Goal: Find contact information: Find contact information

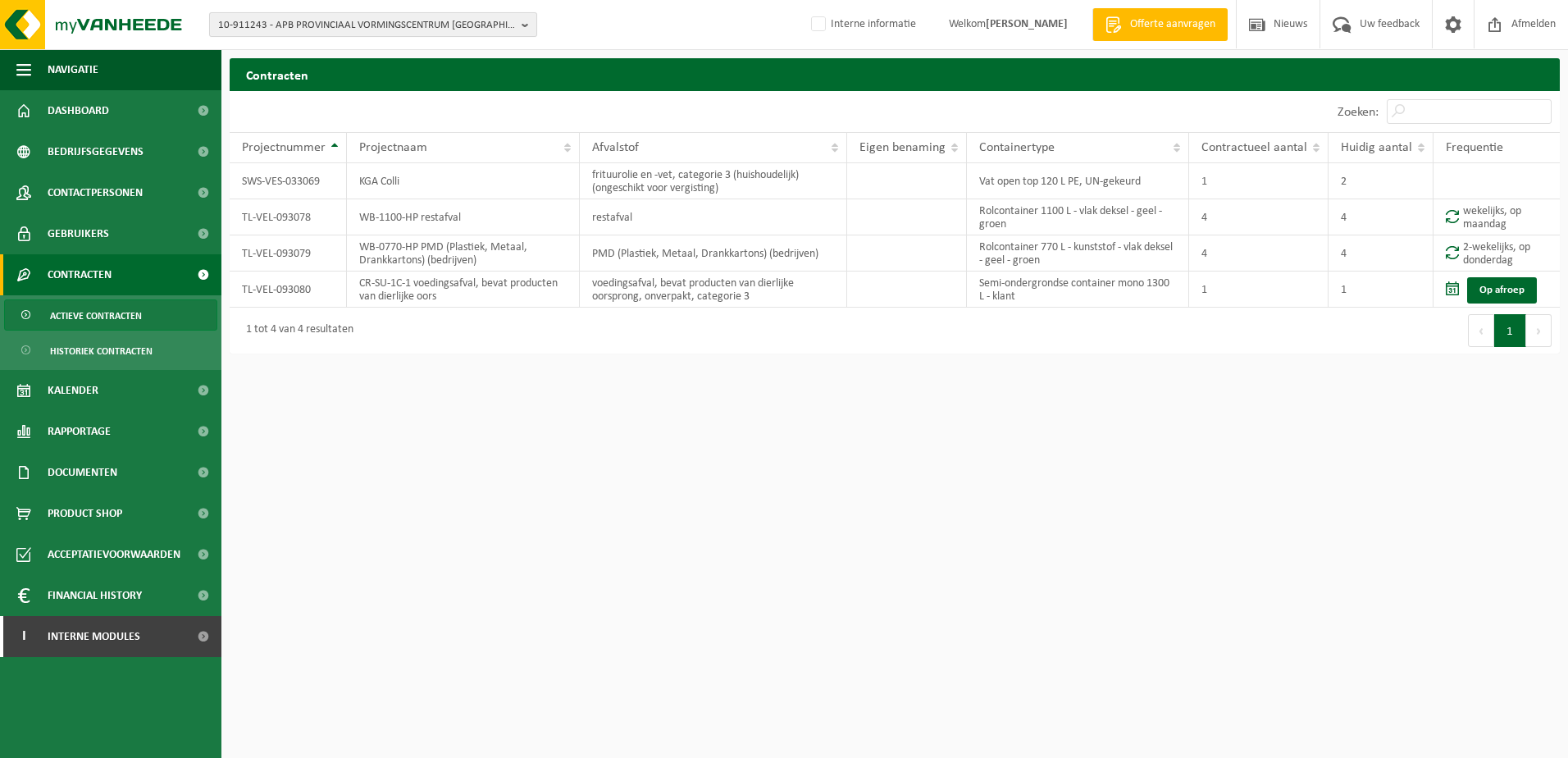
click at [282, 28] on span "10-911243 - APB PROVINCIAAL VORMINGSCENTRUM MALLE - MALLE" at bounding box center [366, 25] width 297 height 25
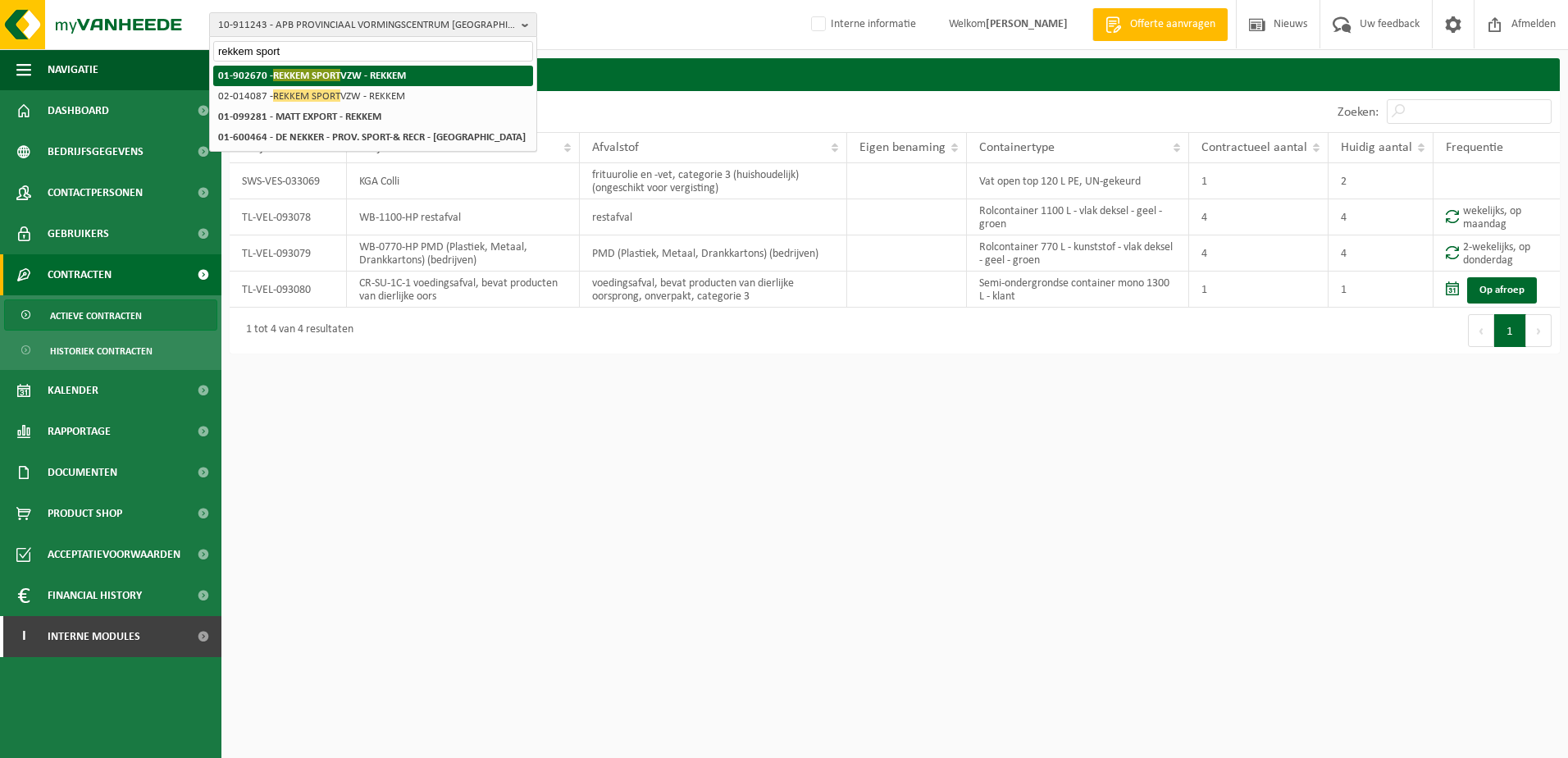
type input "rekkem sport"
click at [319, 76] on span "REKKEM SPORT" at bounding box center [307, 74] width 68 height 13
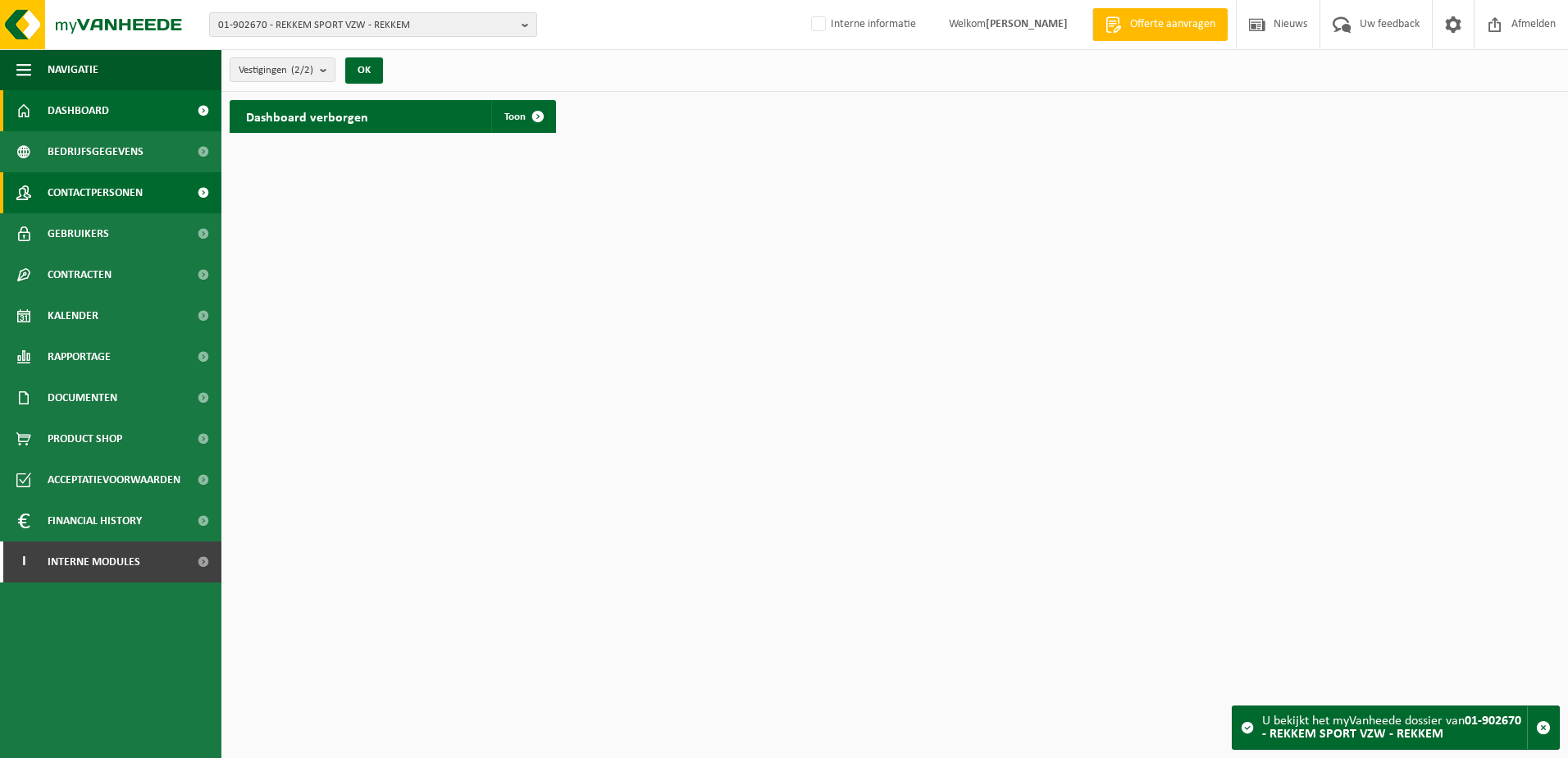
click at [96, 190] on span "Contactpersonen" at bounding box center [95, 193] width 95 height 41
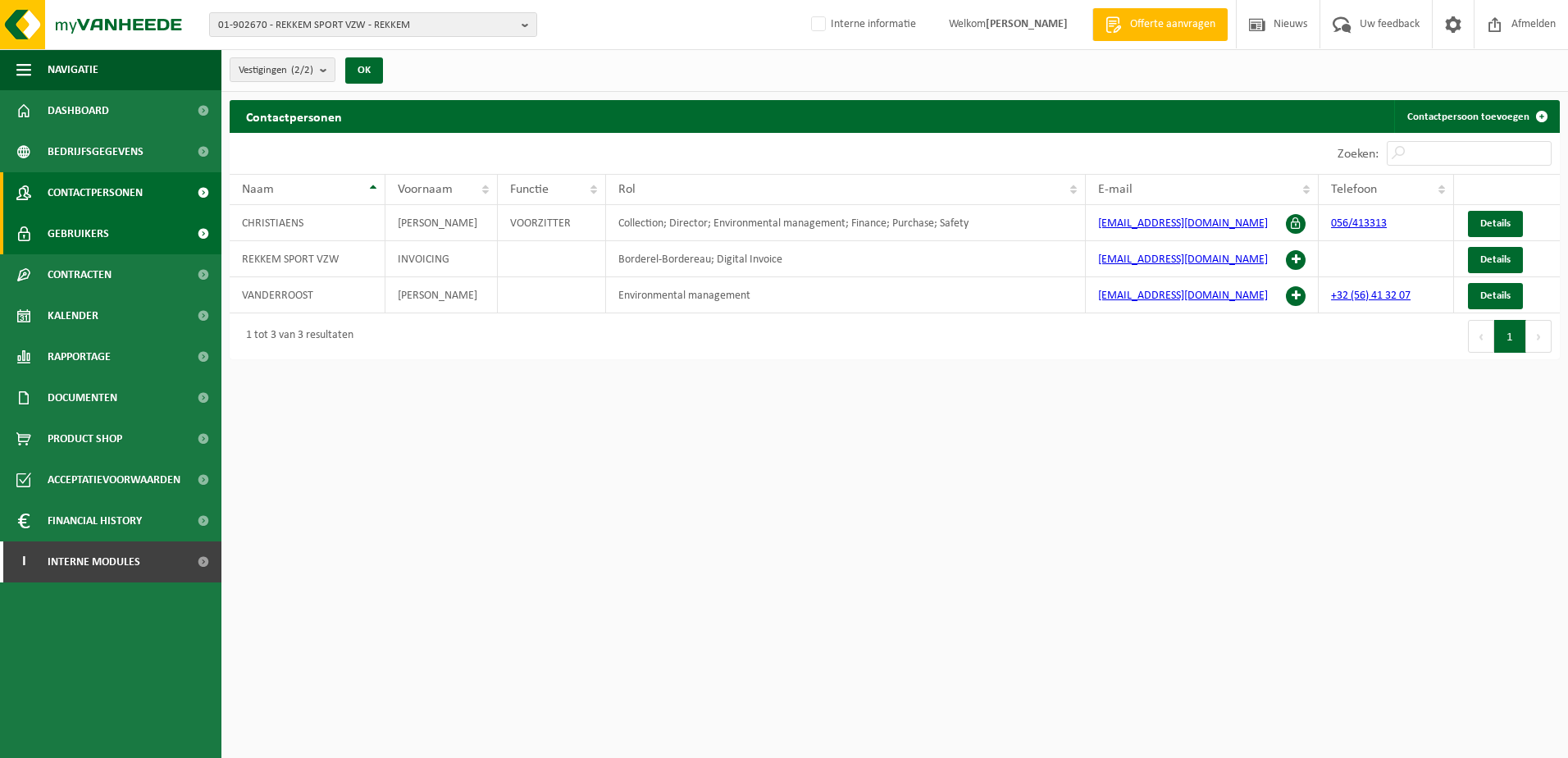
click at [108, 243] on link "Gebruikers" at bounding box center [111, 233] width 222 height 41
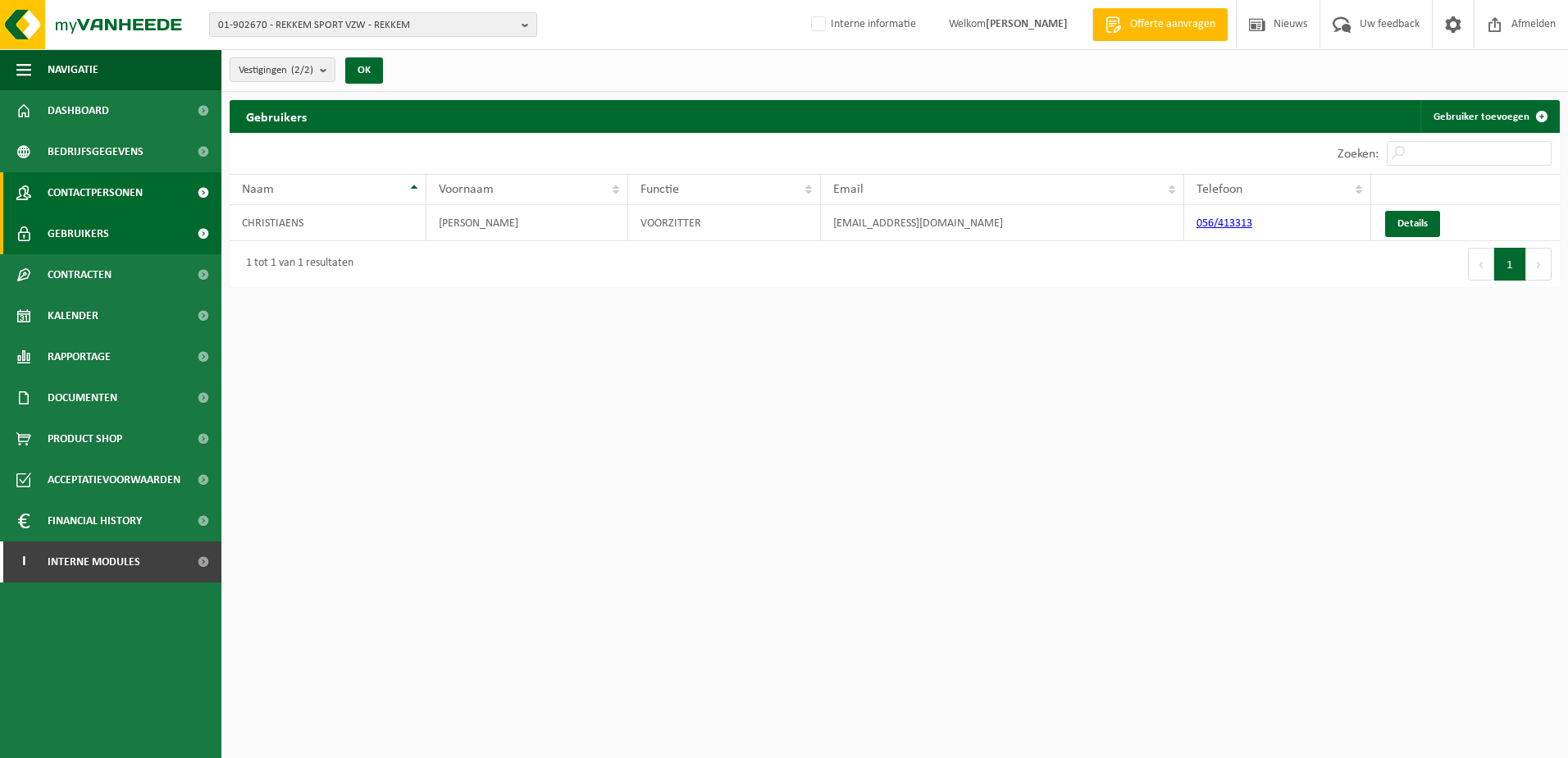
click at [129, 194] on span "Contactpersonen" at bounding box center [95, 193] width 95 height 41
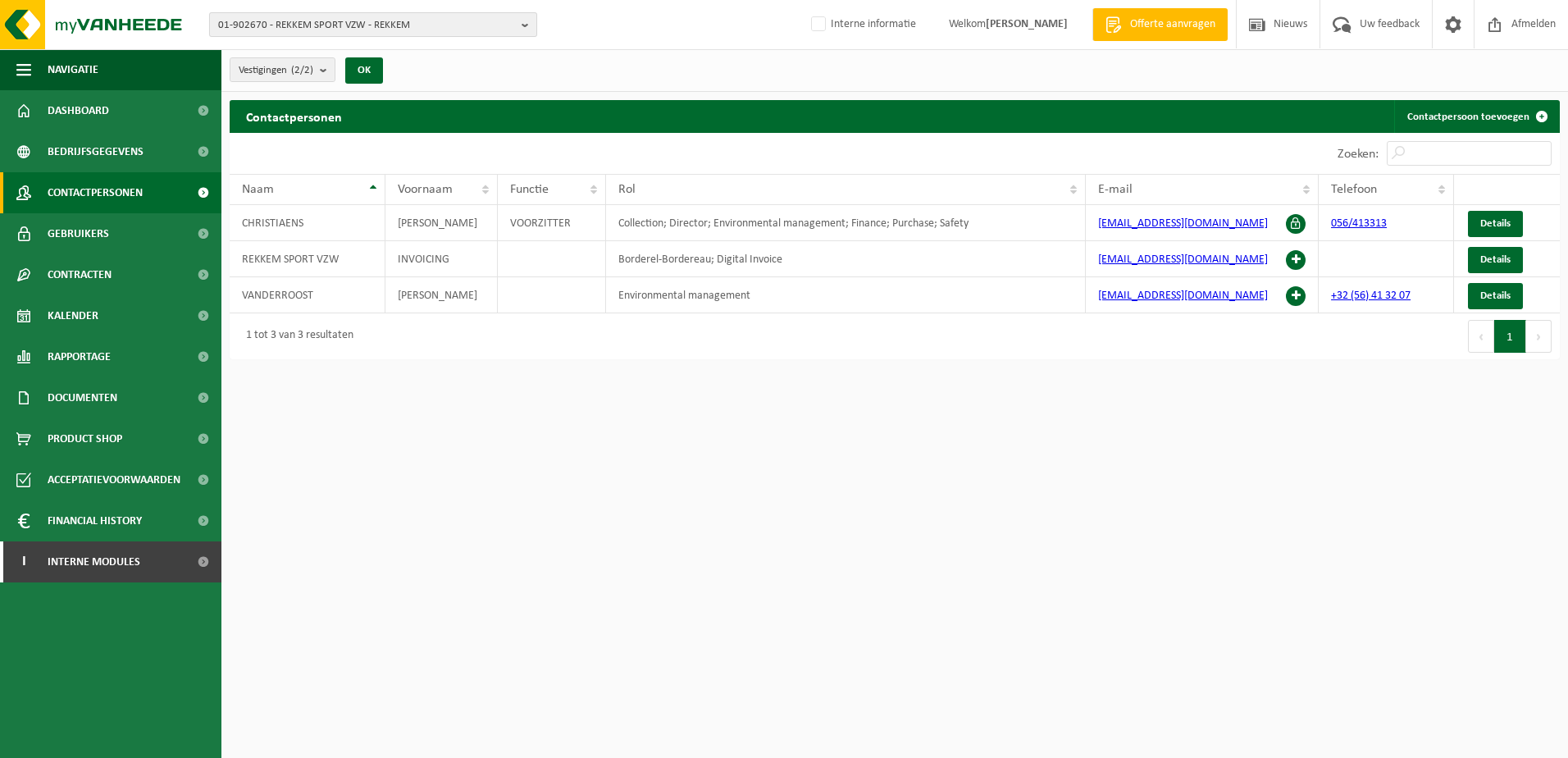
click at [327, 28] on span "01-902670 - REKKEM SPORT VZW - REKKEM" at bounding box center [366, 25] width 297 height 25
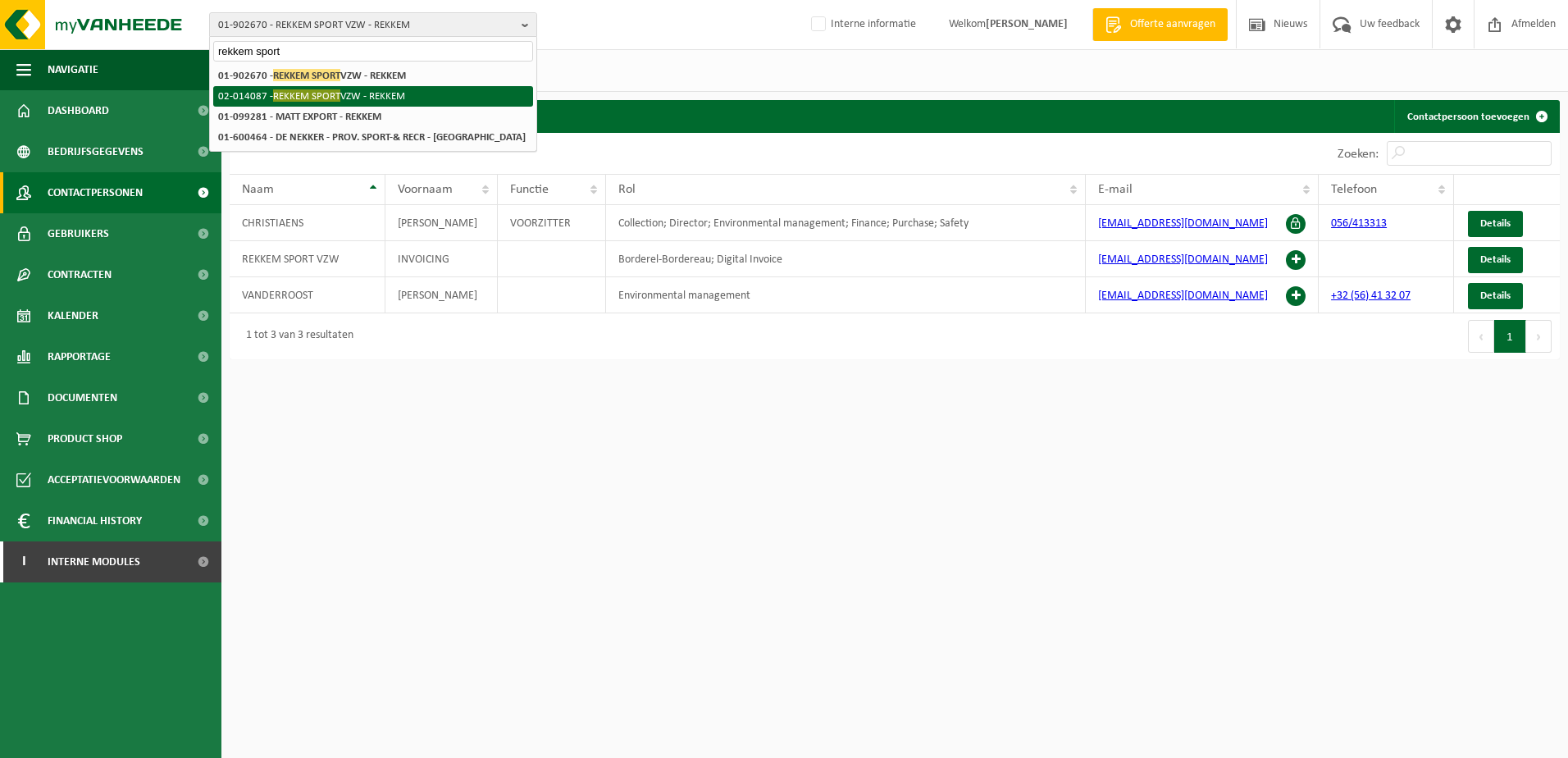
type input "rekkem sport"
click at [346, 95] on li "02-014087 - REKKEM SPORT VZW - REKKEM" at bounding box center [373, 96] width 320 height 20
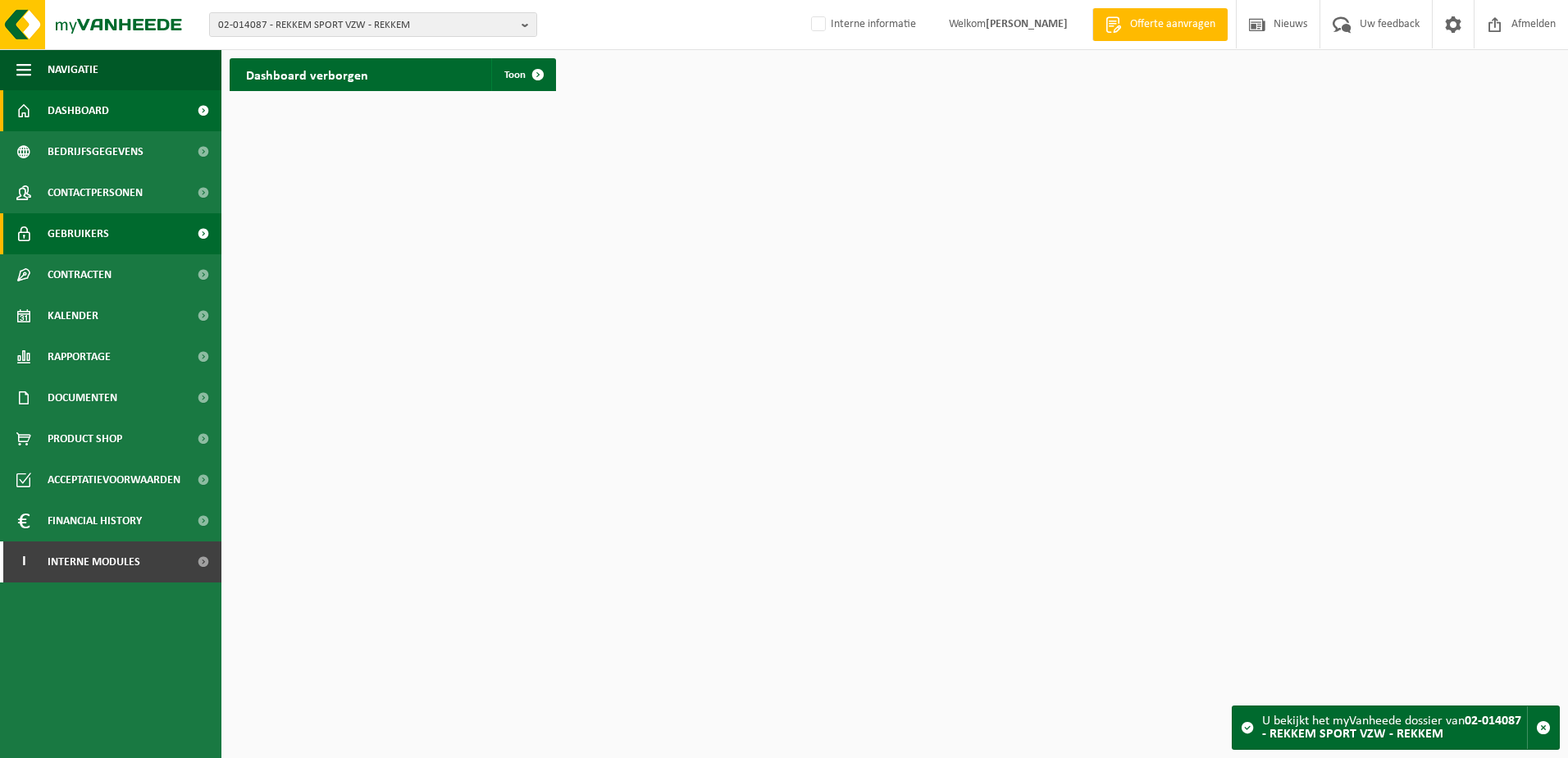
click at [91, 232] on span "Gebruikers" at bounding box center [78, 233] width 62 height 41
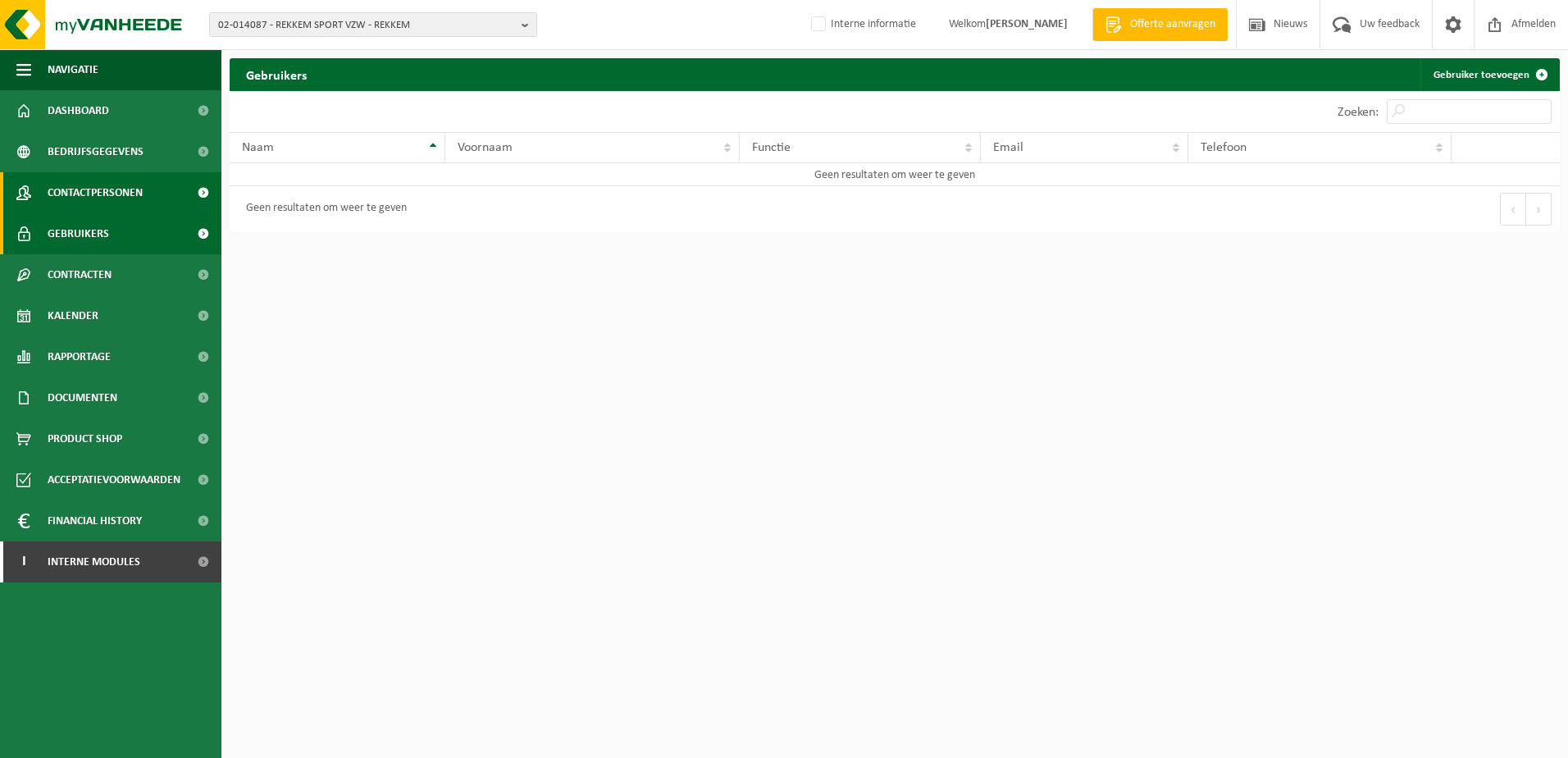
click at [118, 192] on span "Contactpersonen" at bounding box center [95, 193] width 95 height 41
click at [314, 25] on span "02-014087 - REKKEM SPORT VZW - REKKEM" at bounding box center [366, 25] width 297 height 25
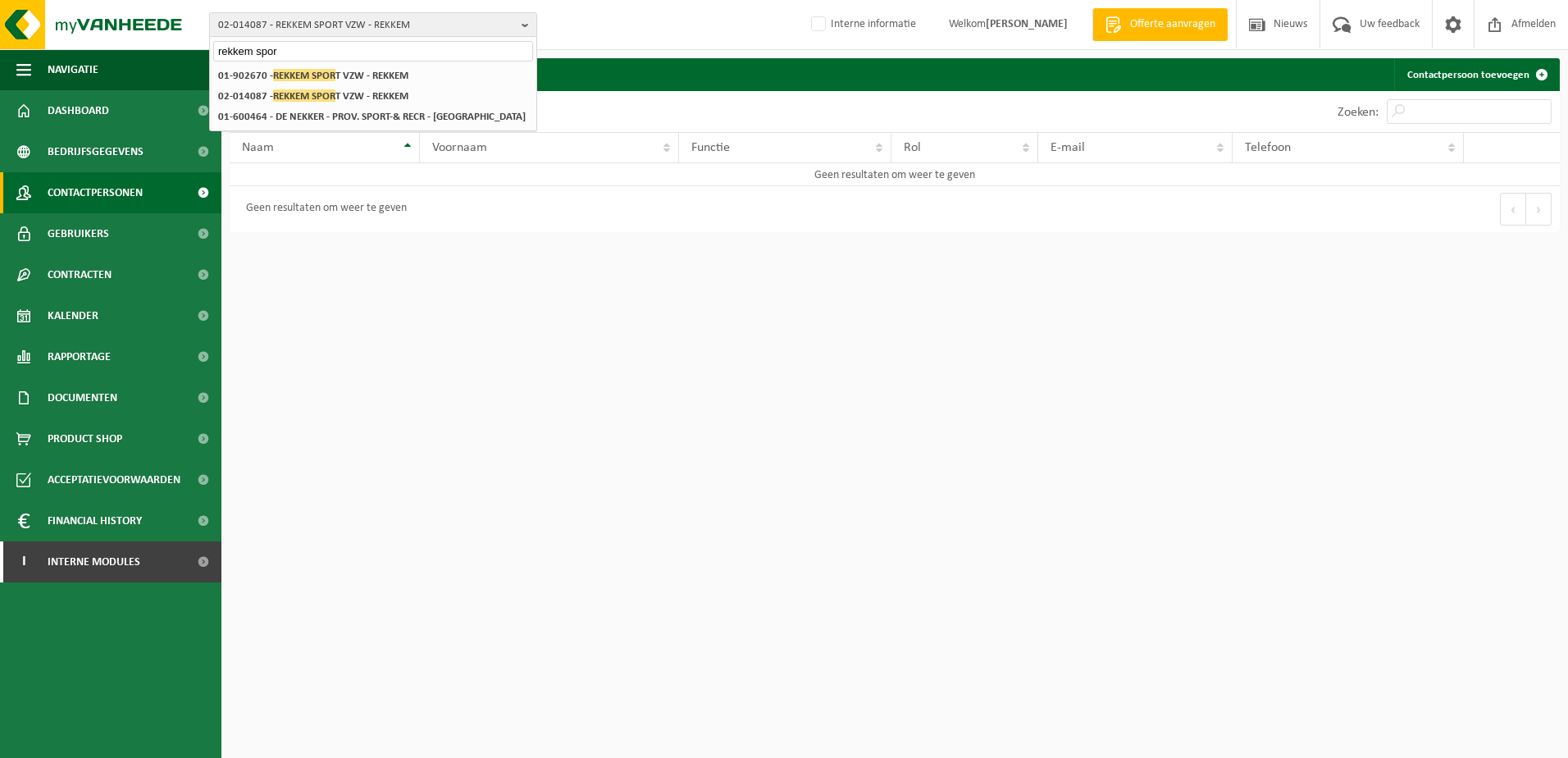
drag, startPoint x: 293, startPoint y: 58, endPoint x: 274, endPoint y: 58, distance: 19.0
click at [282, 58] on input "rekkem spor" at bounding box center [373, 51] width 320 height 20
drag, startPoint x: 288, startPoint y: 52, endPoint x: 175, endPoint y: 55, distance: 113.0
click at [177, 56] on div "02-014087 - REKKEM SPORT VZW - REKKEM rekkem spor 01-902670 - REKKEM SPORT VZW …" at bounding box center [784, 120] width 1568 height 240
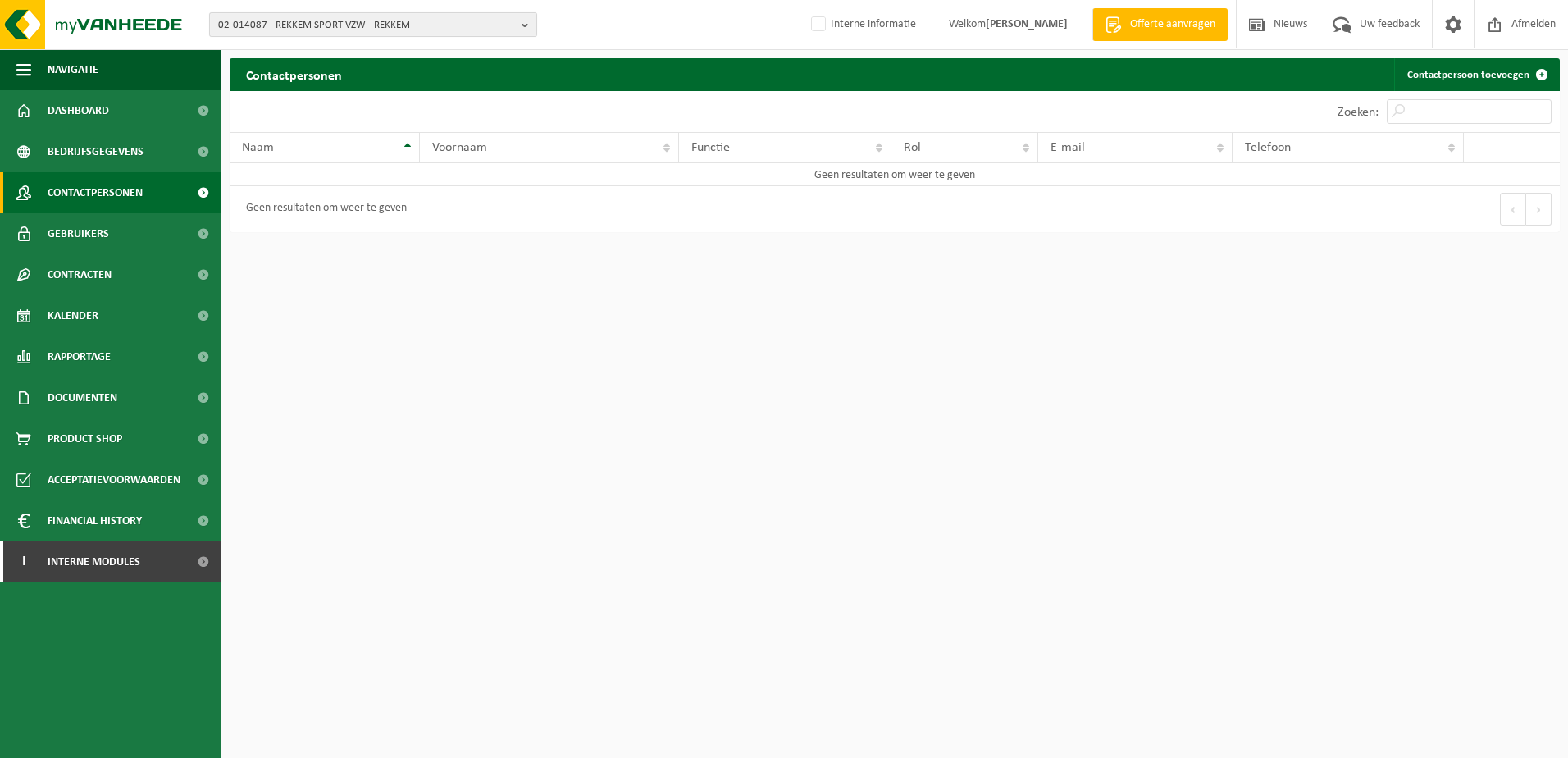
click at [263, 19] on span "02-014087 - REKKEM SPORT VZW - REKKEM" at bounding box center [366, 25] width 297 height 25
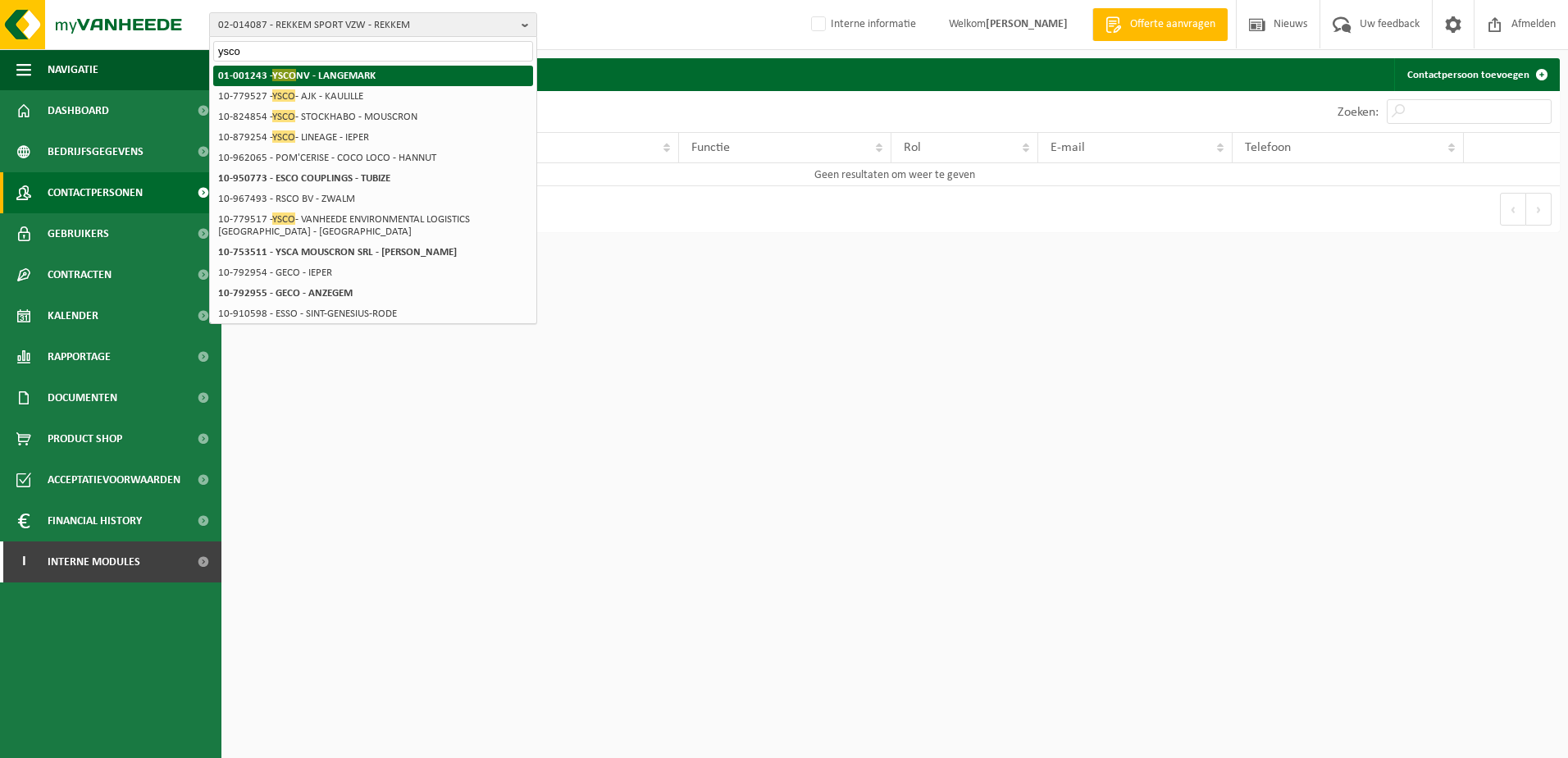
type input "ysco"
click at [307, 76] on strong "01-001243 - YSCO NV - [GEOGRAPHIC_DATA]" at bounding box center [297, 74] width 157 height 13
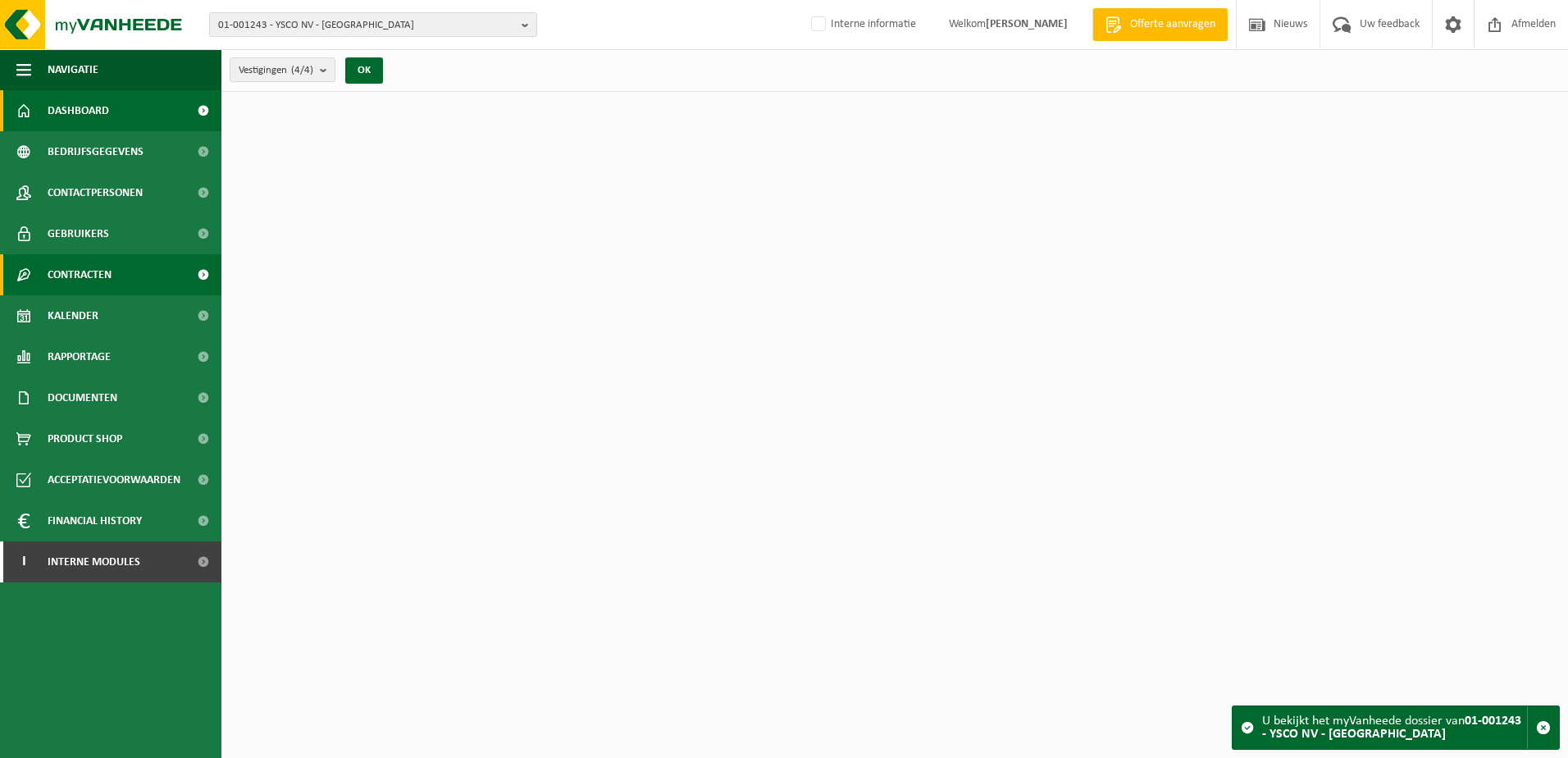
click at [62, 286] on span "Contracten" at bounding box center [79, 275] width 64 height 41
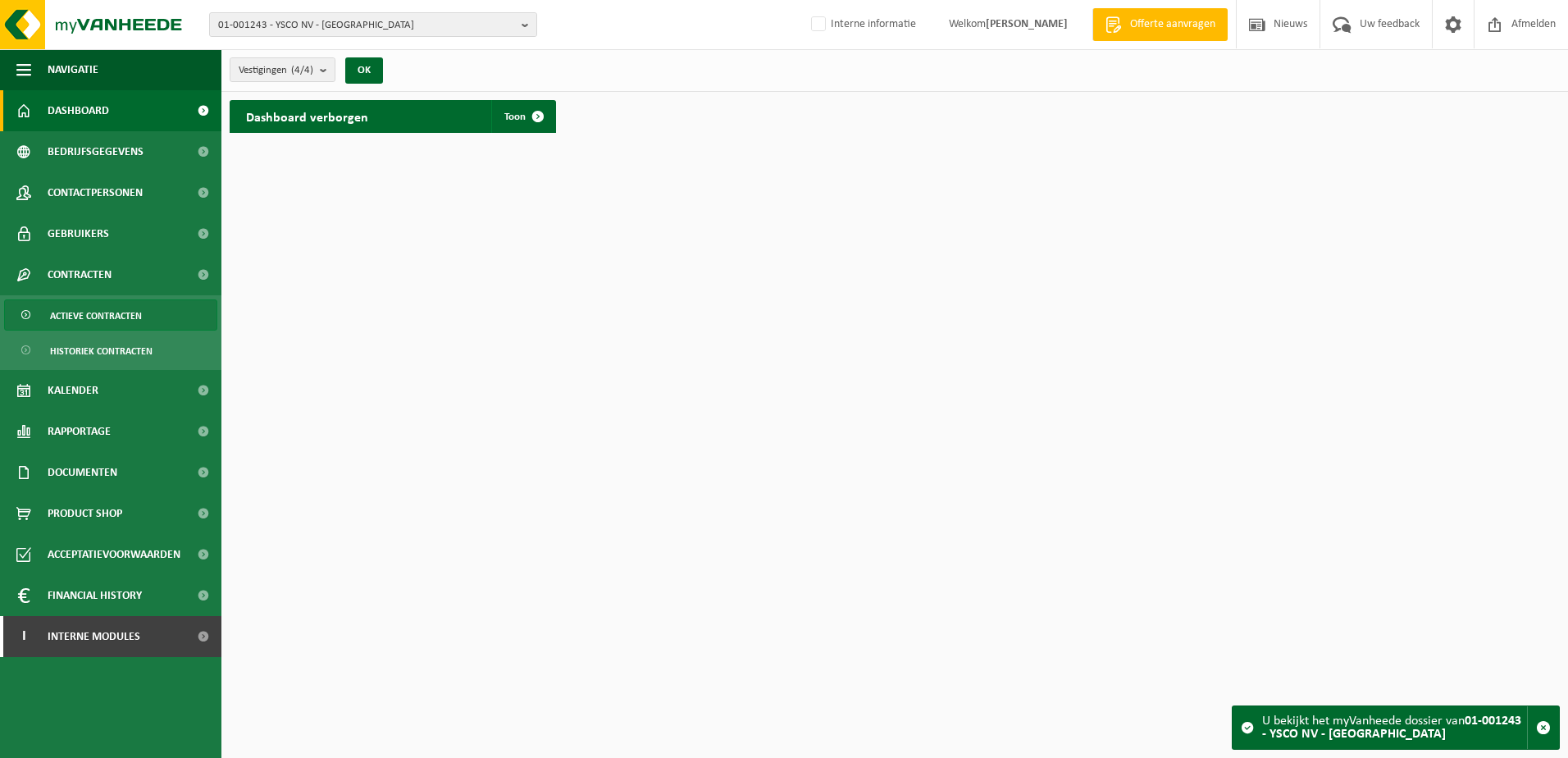
click at [123, 310] on span "Actieve contracten" at bounding box center [96, 316] width 92 height 31
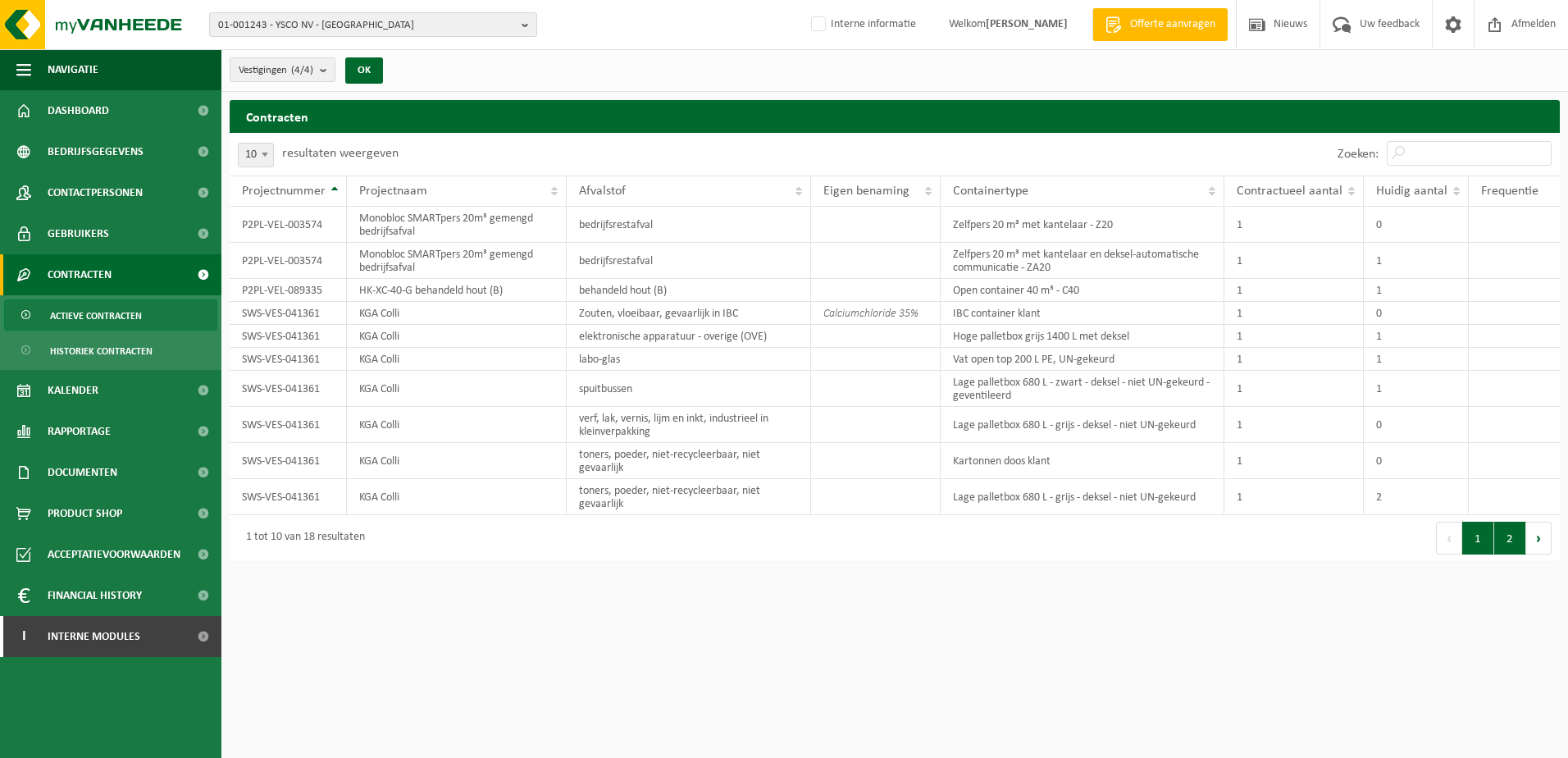
click at [1498, 544] on button "2" at bounding box center [1510, 538] width 32 height 33
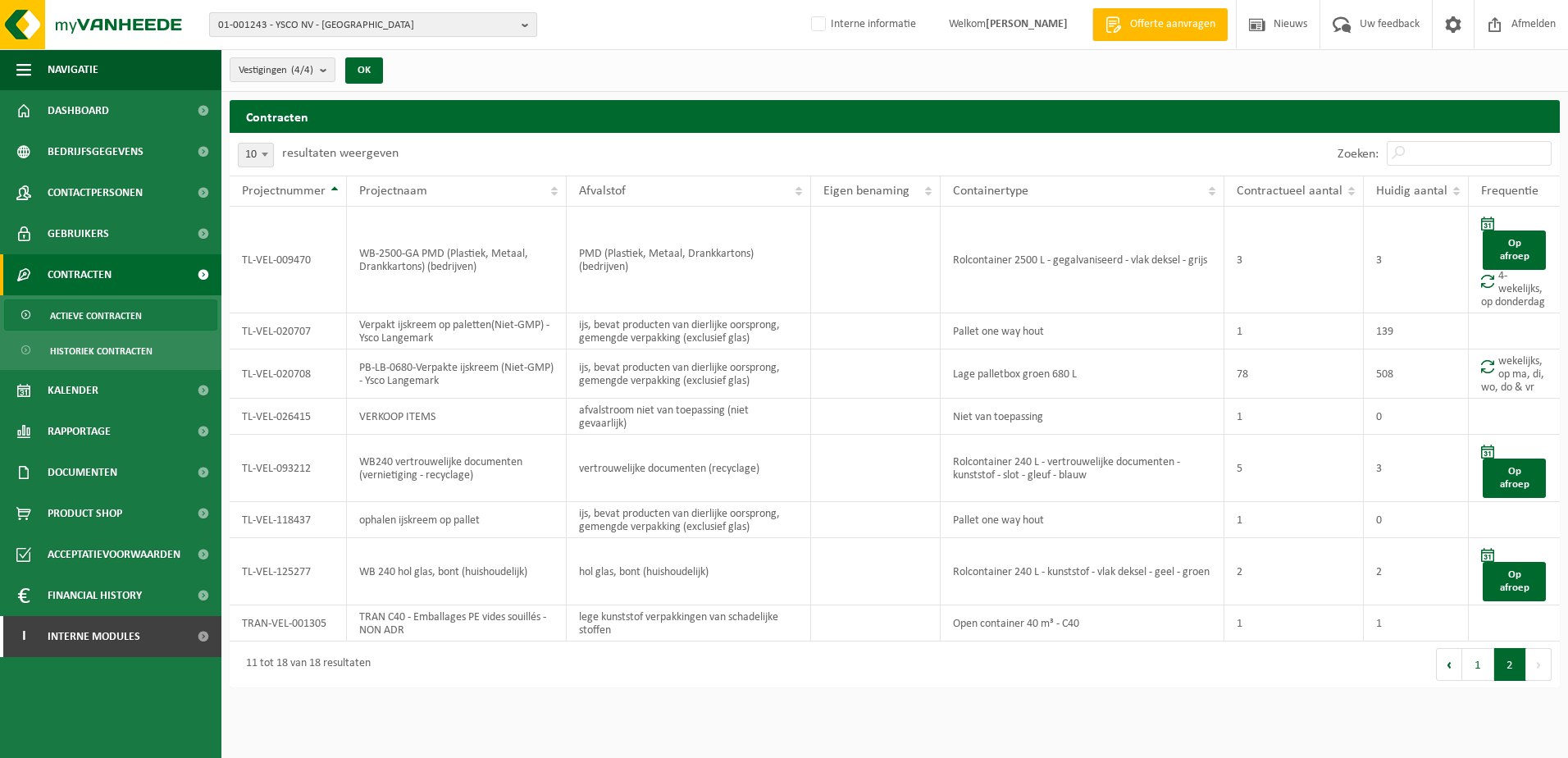
click at [402, 23] on span "01-001243 - YSCO NV - LANGEMARK" at bounding box center [366, 25] width 297 height 25
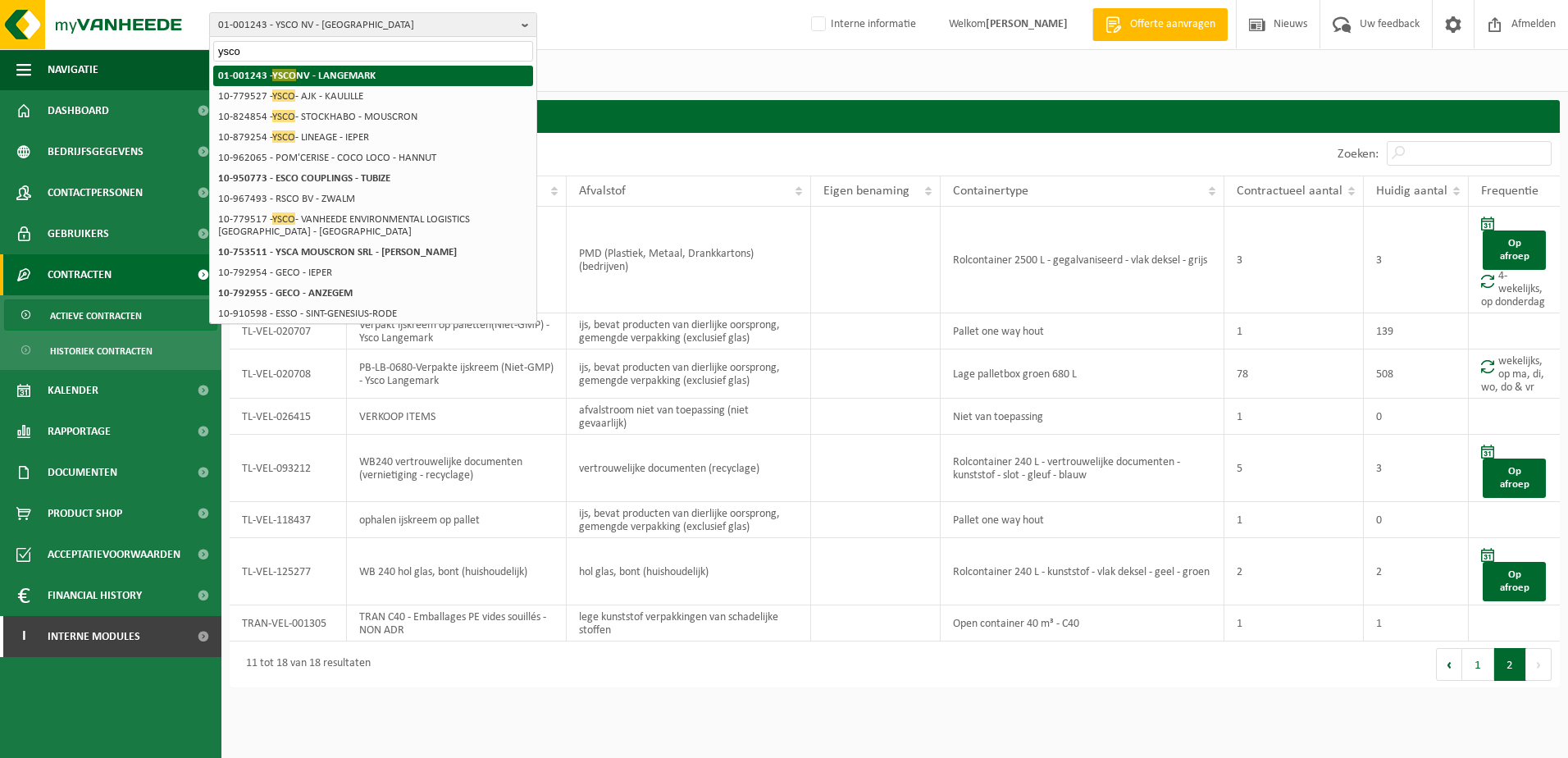
type input "ysco"
click at [337, 80] on strong "01-001243 - YSCO NV - LANGEMARK" at bounding box center [297, 74] width 157 height 13
click at [109, 307] on span "Actieve contracten" at bounding box center [96, 316] width 92 height 31
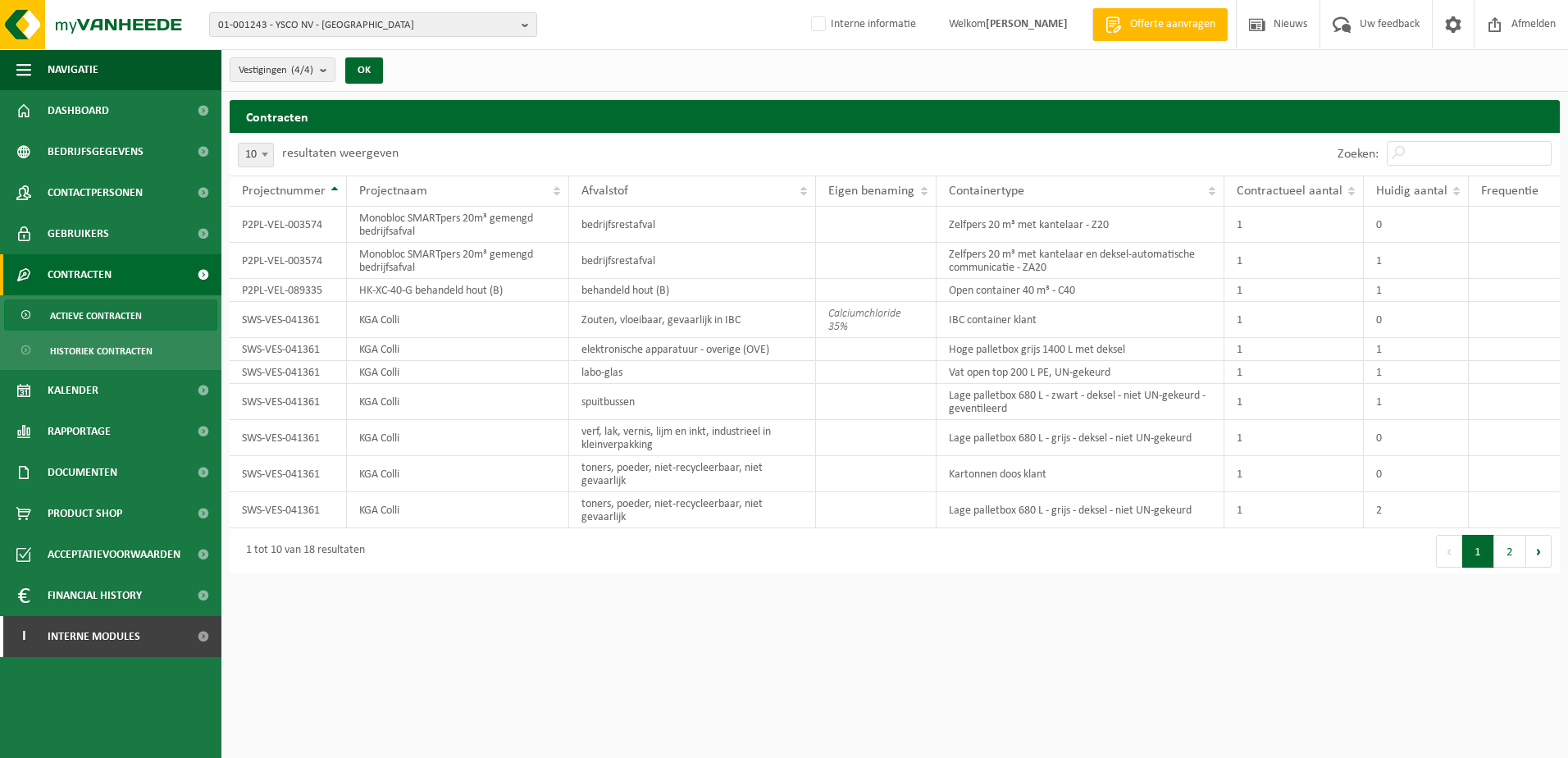
click at [107, 315] on span "Actieve contracten" at bounding box center [96, 316] width 92 height 31
click at [1502, 555] on button "2" at bounding box center [1510, 551] width 32 height 33
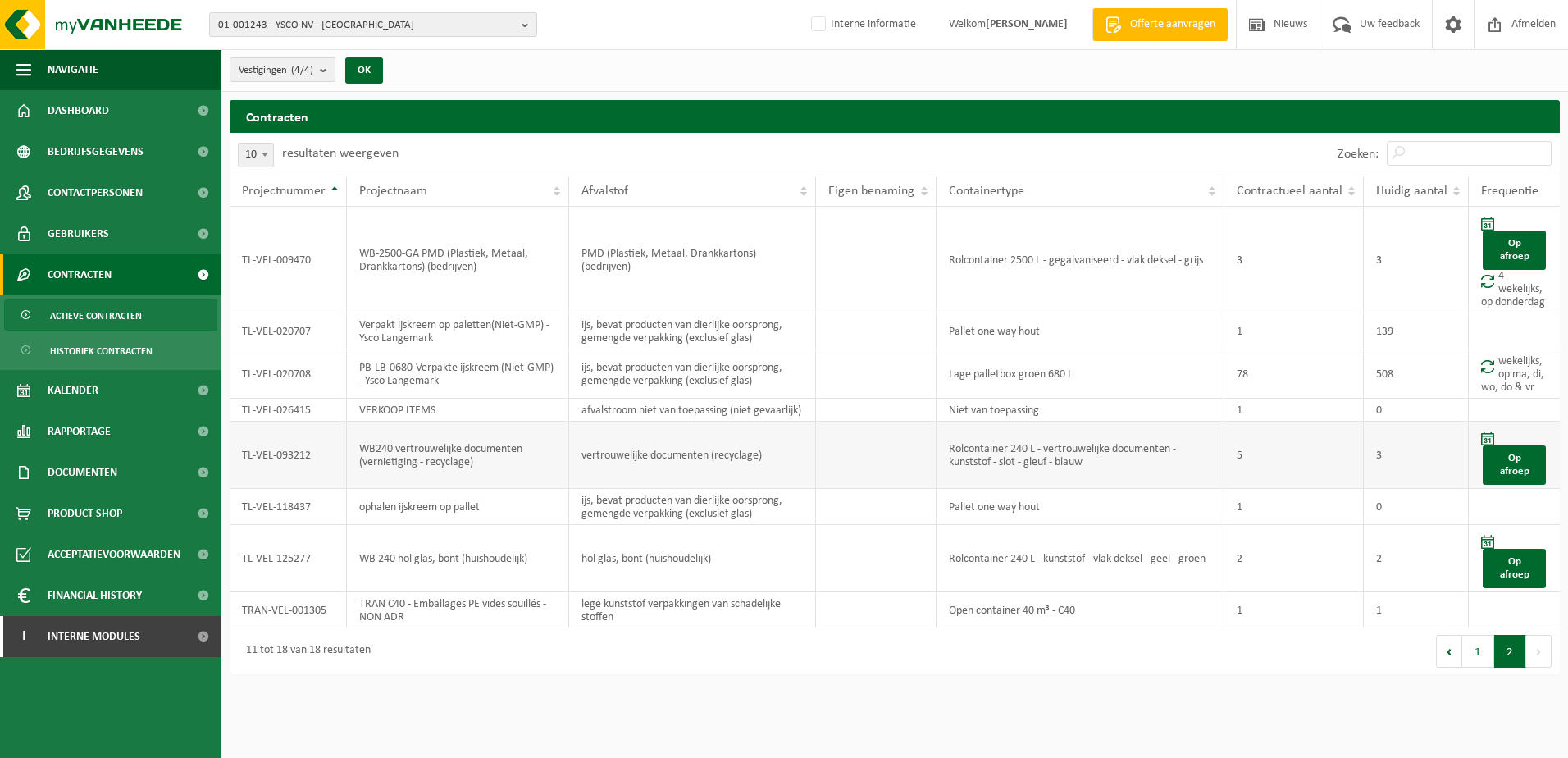
click at [874, 472] on td at bounding box center [876, 455] width 121 height 68
click at [447, 30] on span "01-001243 - YSCO NV - LANGEMARK" at bounding box center [366, 25] width 297 height 25
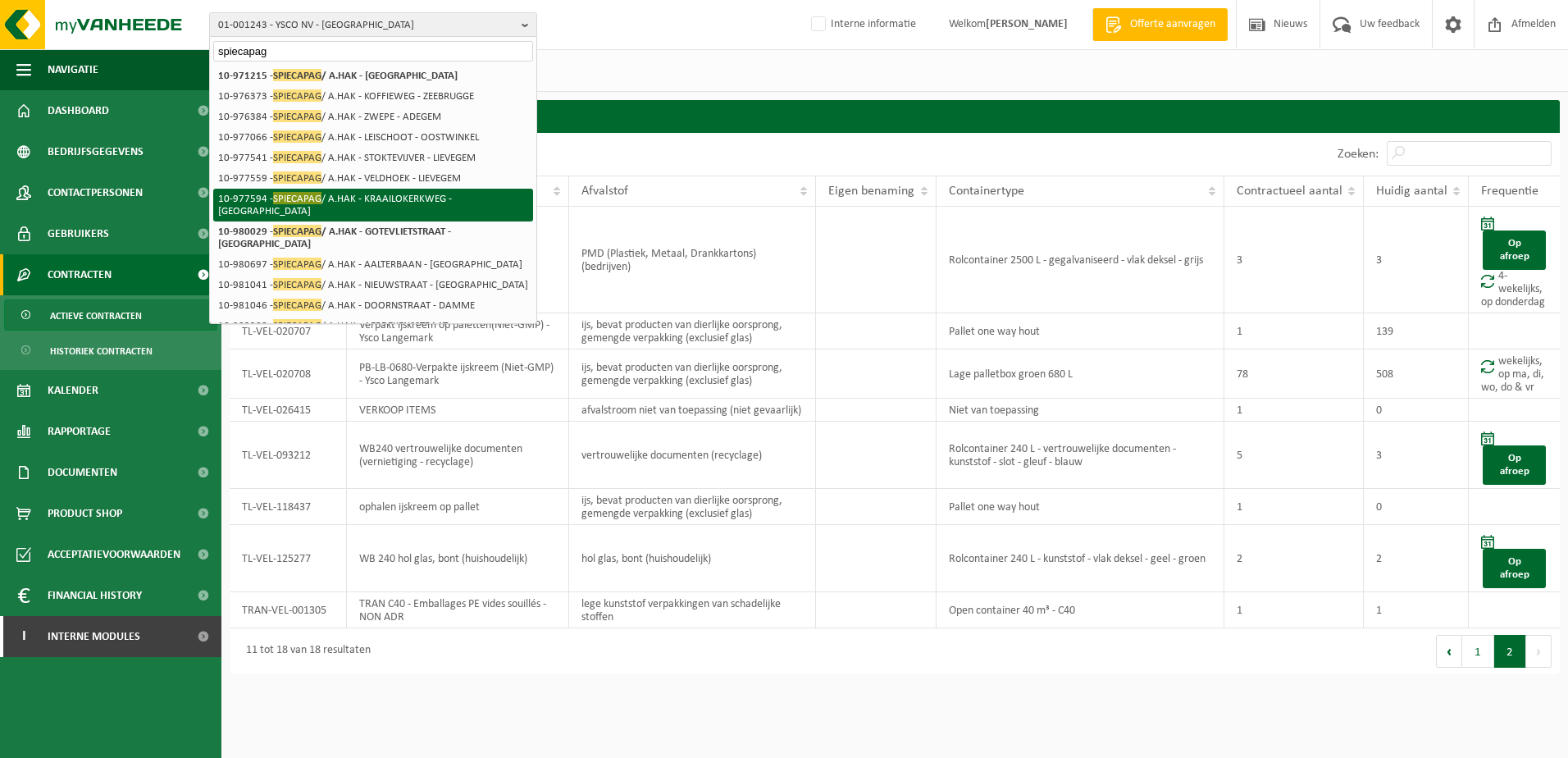
scroll to position [82, 0]
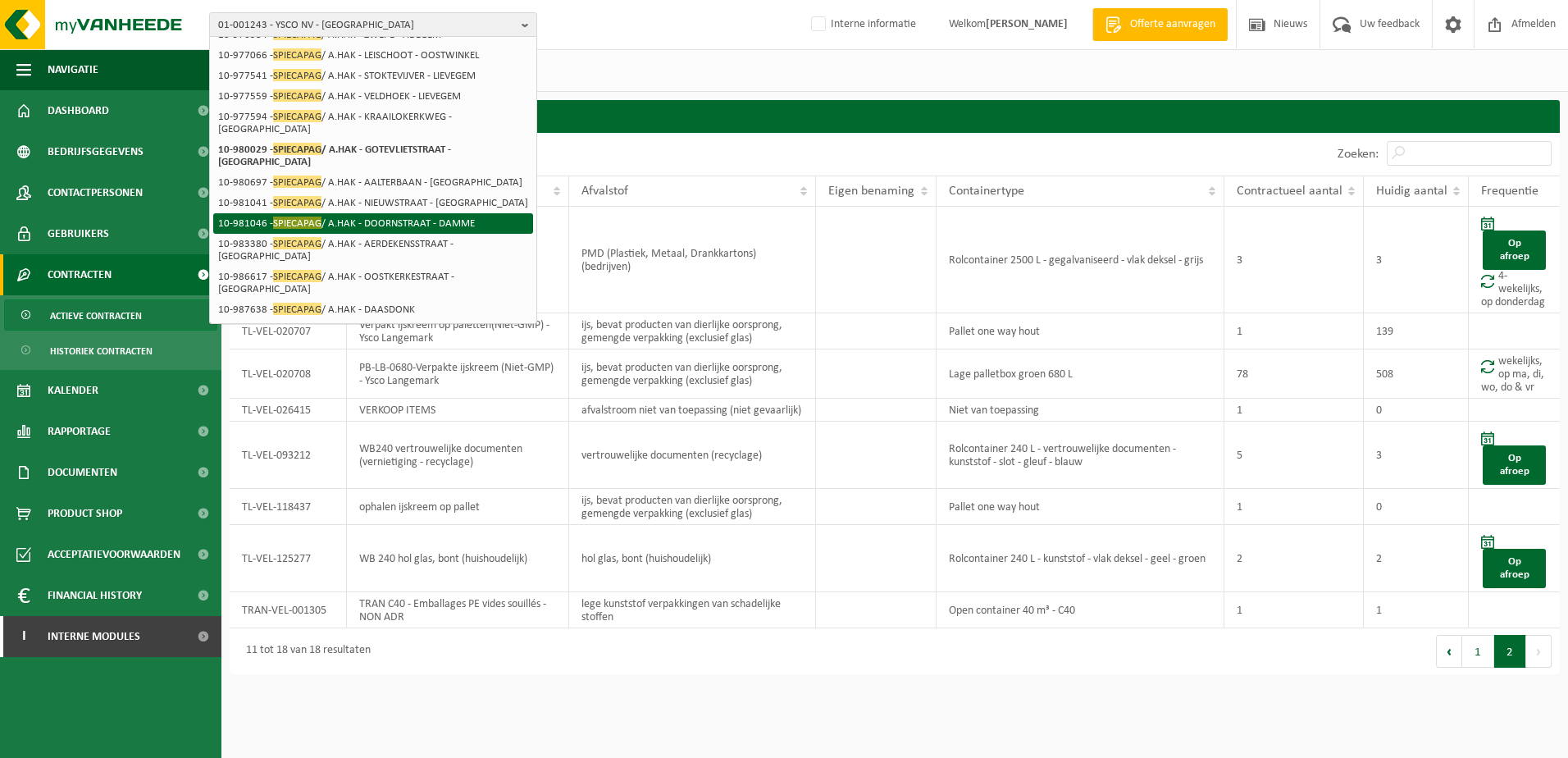
type input "spiecapag"
click at [434, 213] on li "10-981046 - SPIECAPAG / A.HAK - DOORNSTRAAT - DAMME" at bounding box center [373, 223] width 320 height 20
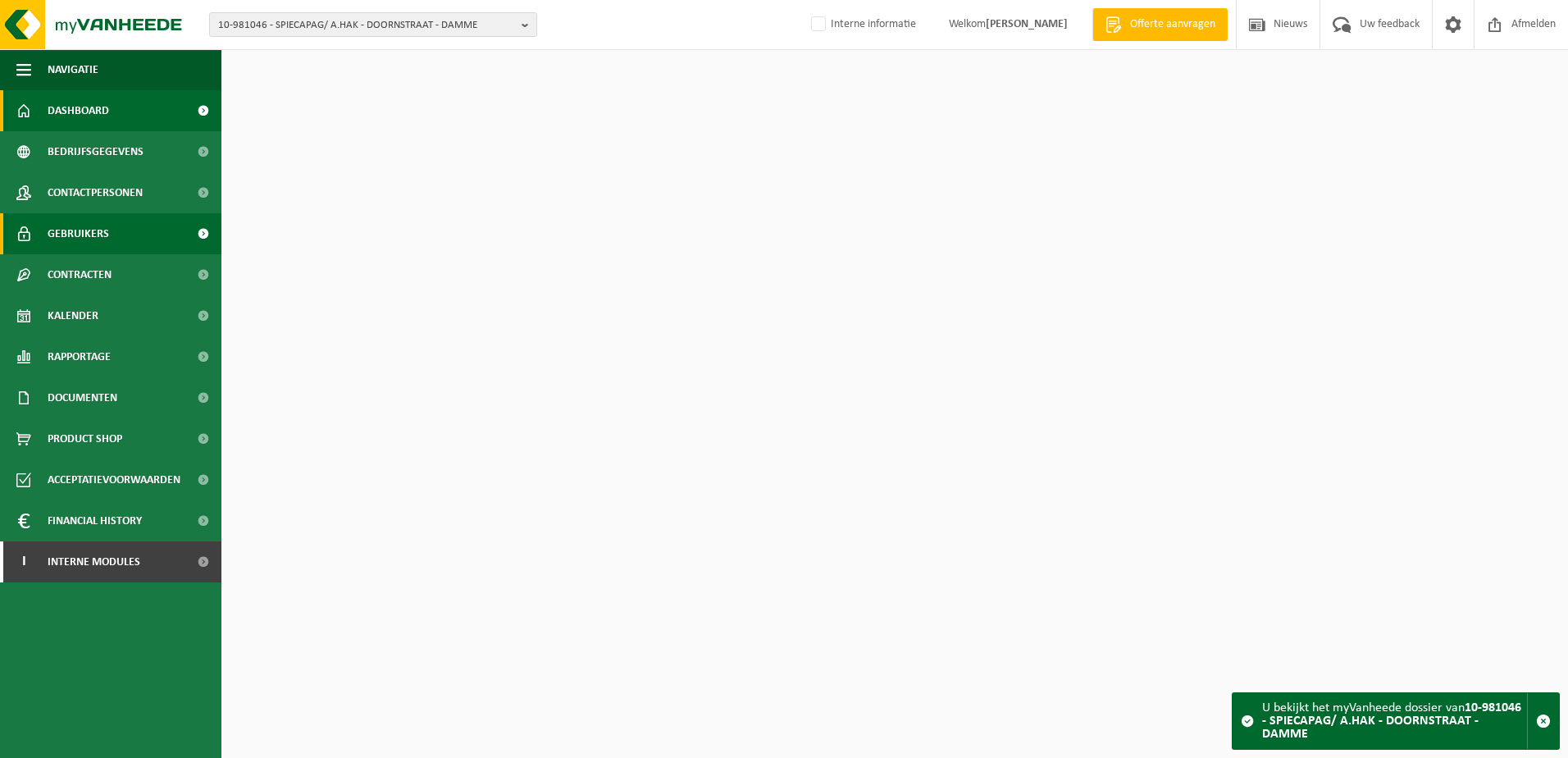
click at [90, 229] on span "Gebruikers" at bounding box center [78, 233] width 62 height 41
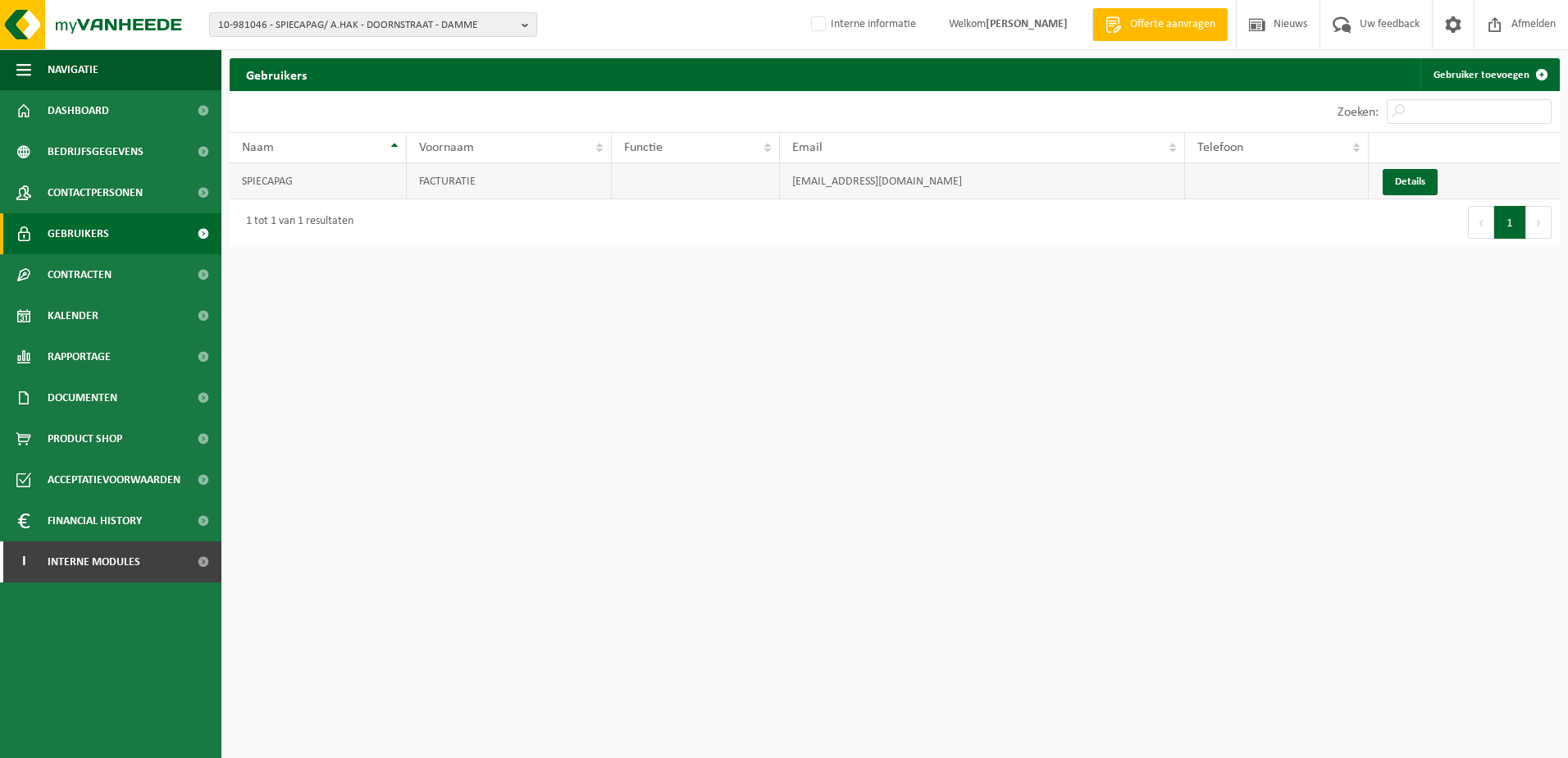
drag, startPoint x: 988, startPoint y: 190, endPoint x: 759, endPoint y: 175, distance: 229.5
click at [759, 175] on tr "SPIECAPAG FACTURATIE [EMAIL_ADDRESS][DOMAIN_NAME] Details" at bounding box center [894, 181] width 1330 height 36
copy tr "[EMAIL_ADDRESS][DOMAIN_NAME]"
click at [898, 488] on html "10-981046 - SPIECAPAG/ A.HAK - DOORNSTRAAT - DAMME 10-971215 - SPIECAPAG/ A.HAK…" at bounding box center [784, 379] width 1568 height 758
